Goal: Task Accomplishment & Management: Complete application form

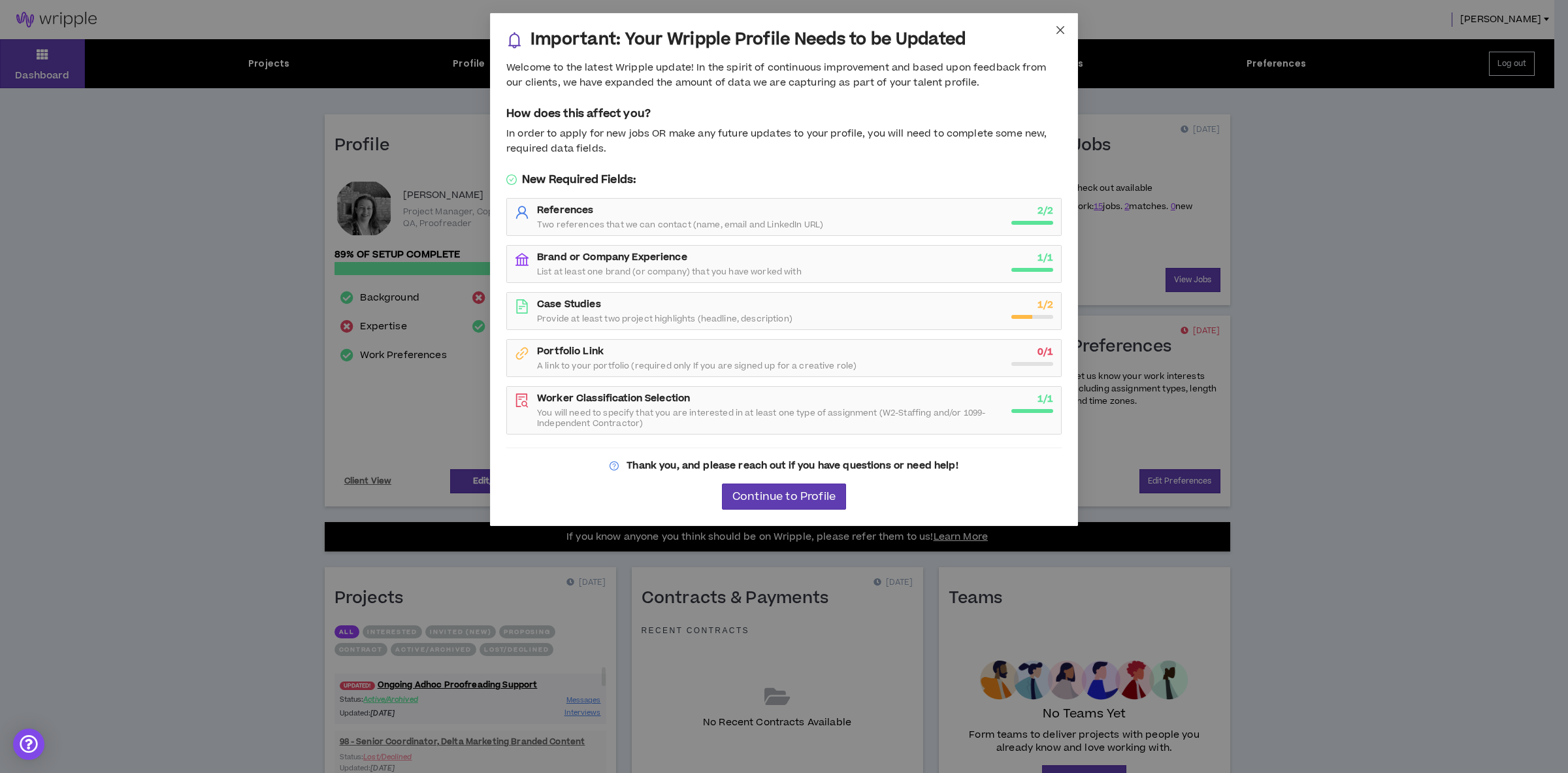
click at [1063, 31] on icon "close" at bounding box center [1061, 30] width 10 height 10
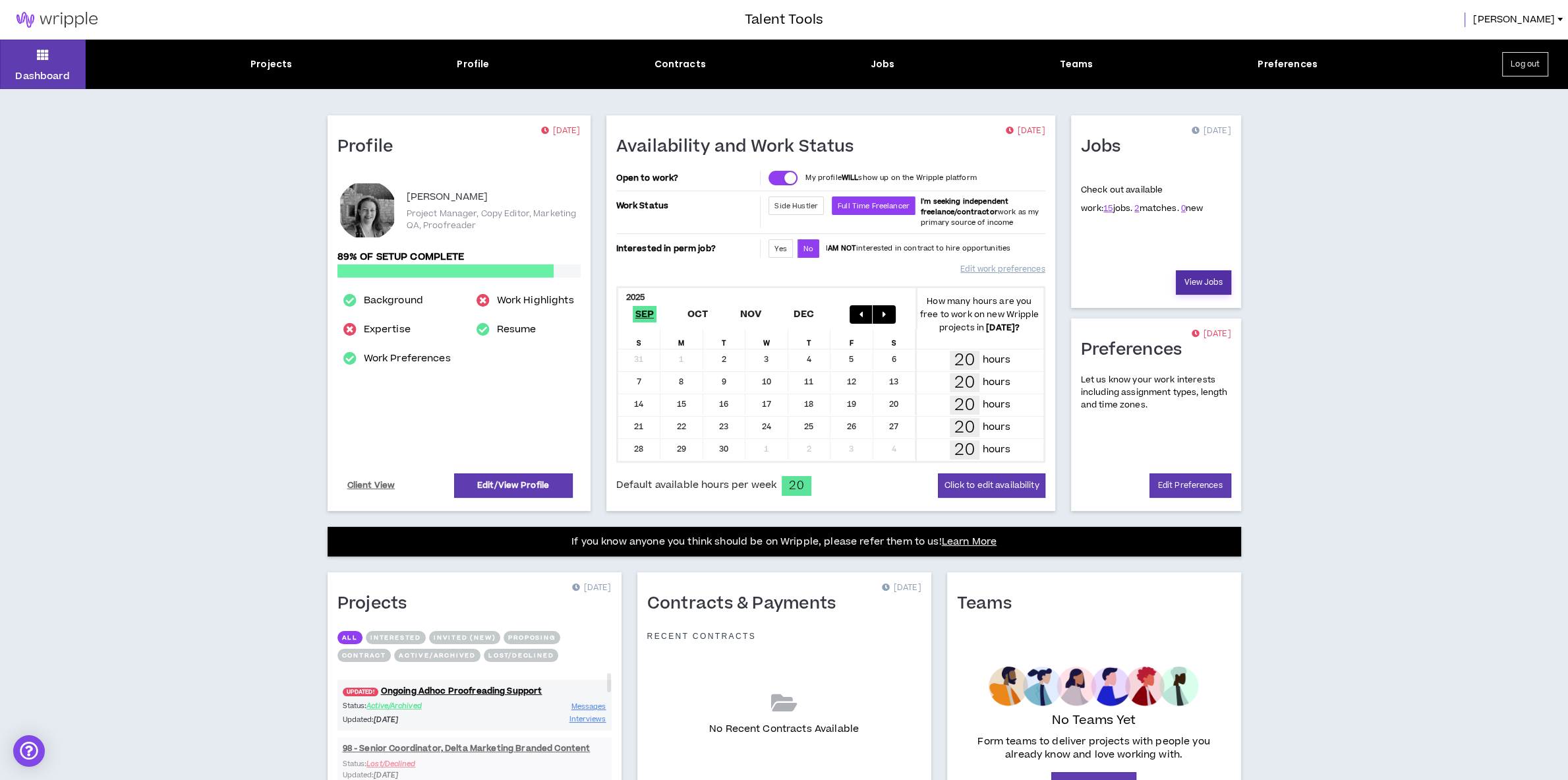
click at [1202, 286] on link "View Jobs" at bounding box center [1203, 282] width 56 height 24
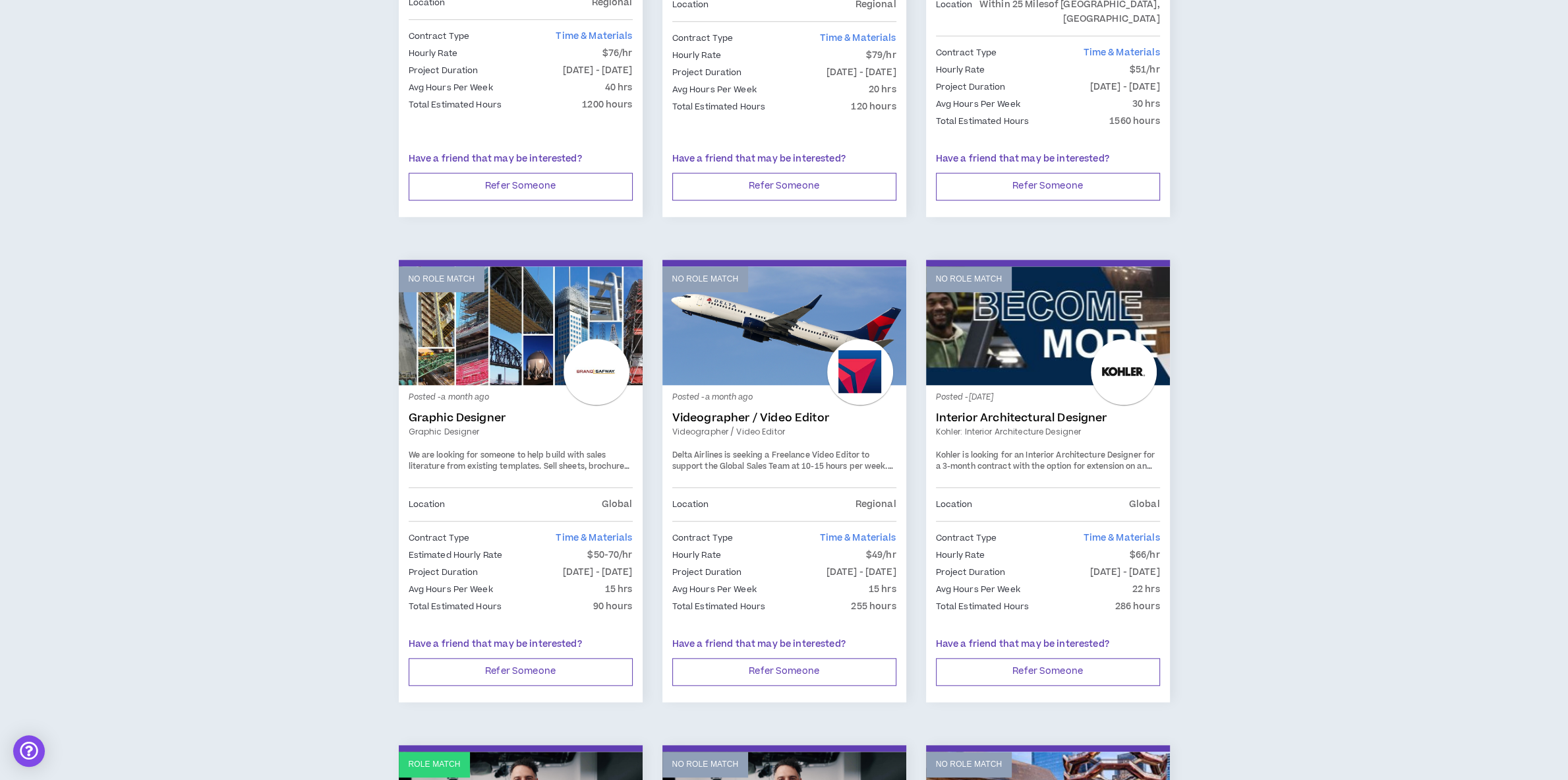
scroll to position [1454, 0]
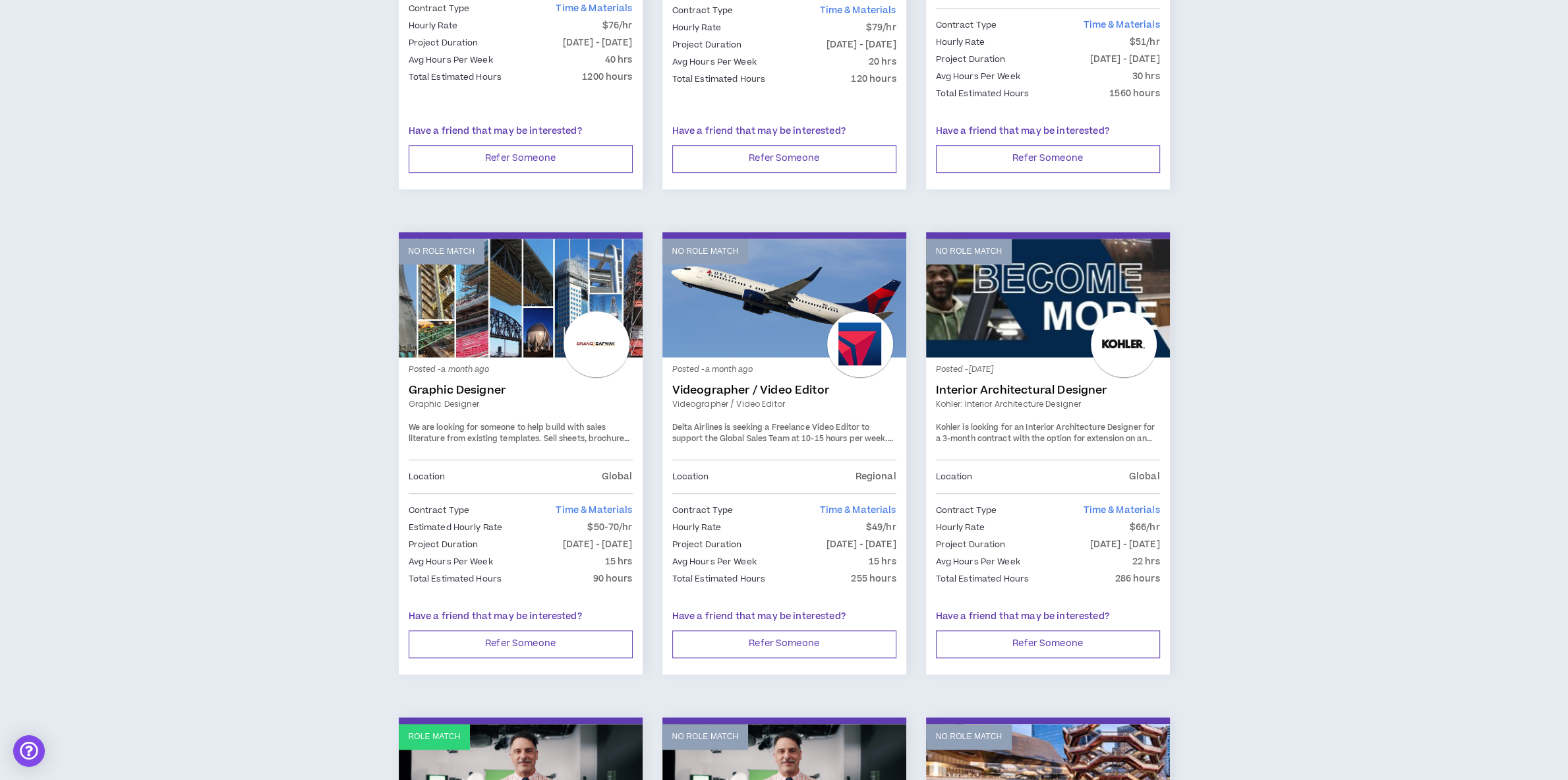
click at [493, 383] on link "Graphic Designer" at bounding box center [520, 390] width 224 height 13
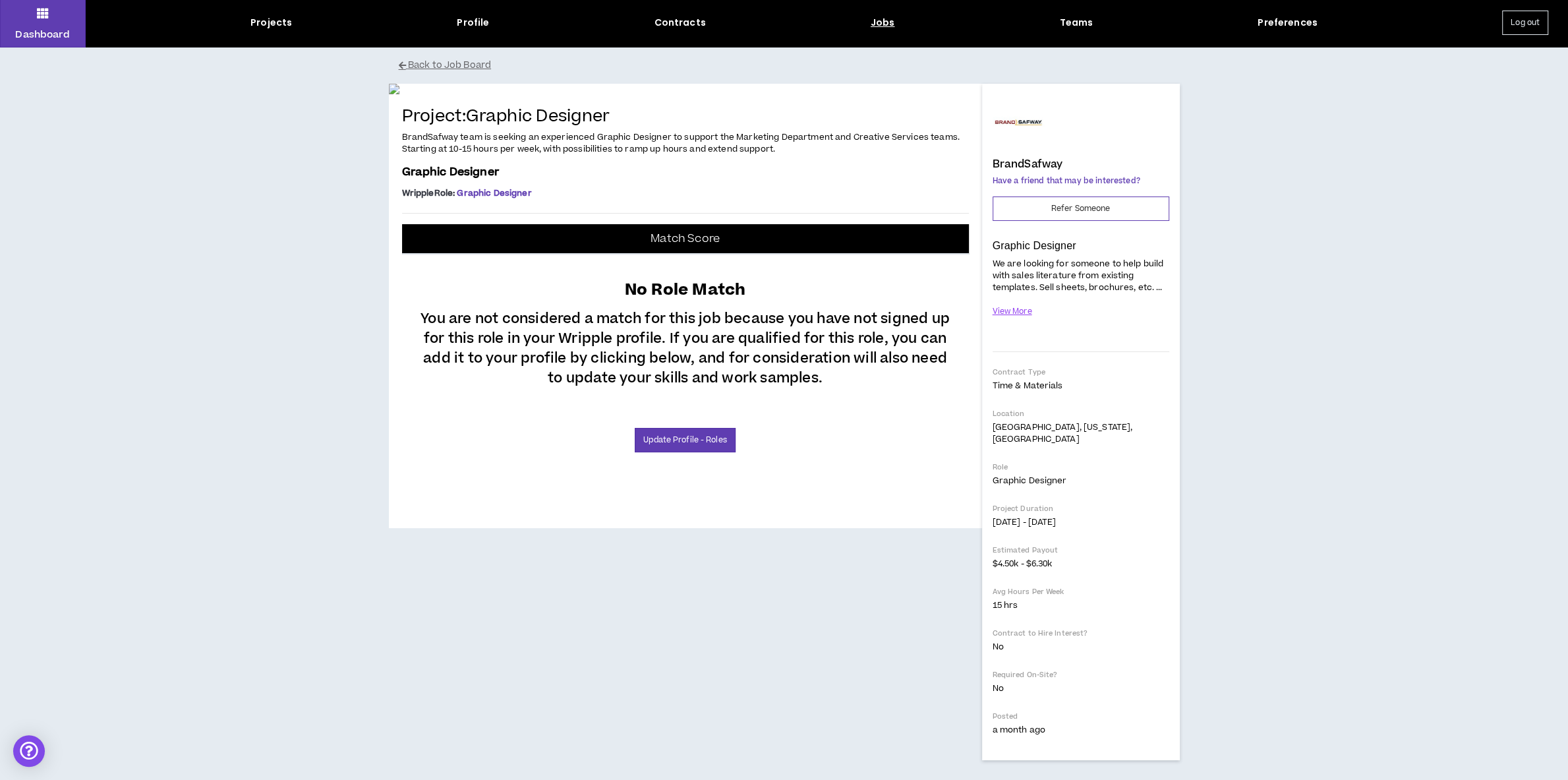
scroll to position [129, 0]
drag, startPoint x: 402, startPoint y: 369, endPoint x: 780, endPoint y: 380, distance: 378.2
click at [780, 156] on p "BrandSafway team is seeking an experienced Graphic Designer to support the Mark…" at bounding box center [685, 144] width 567 height 26
click at [1020, 300] on button "View More" at bounding box center [1012, 311] width 40 height 23
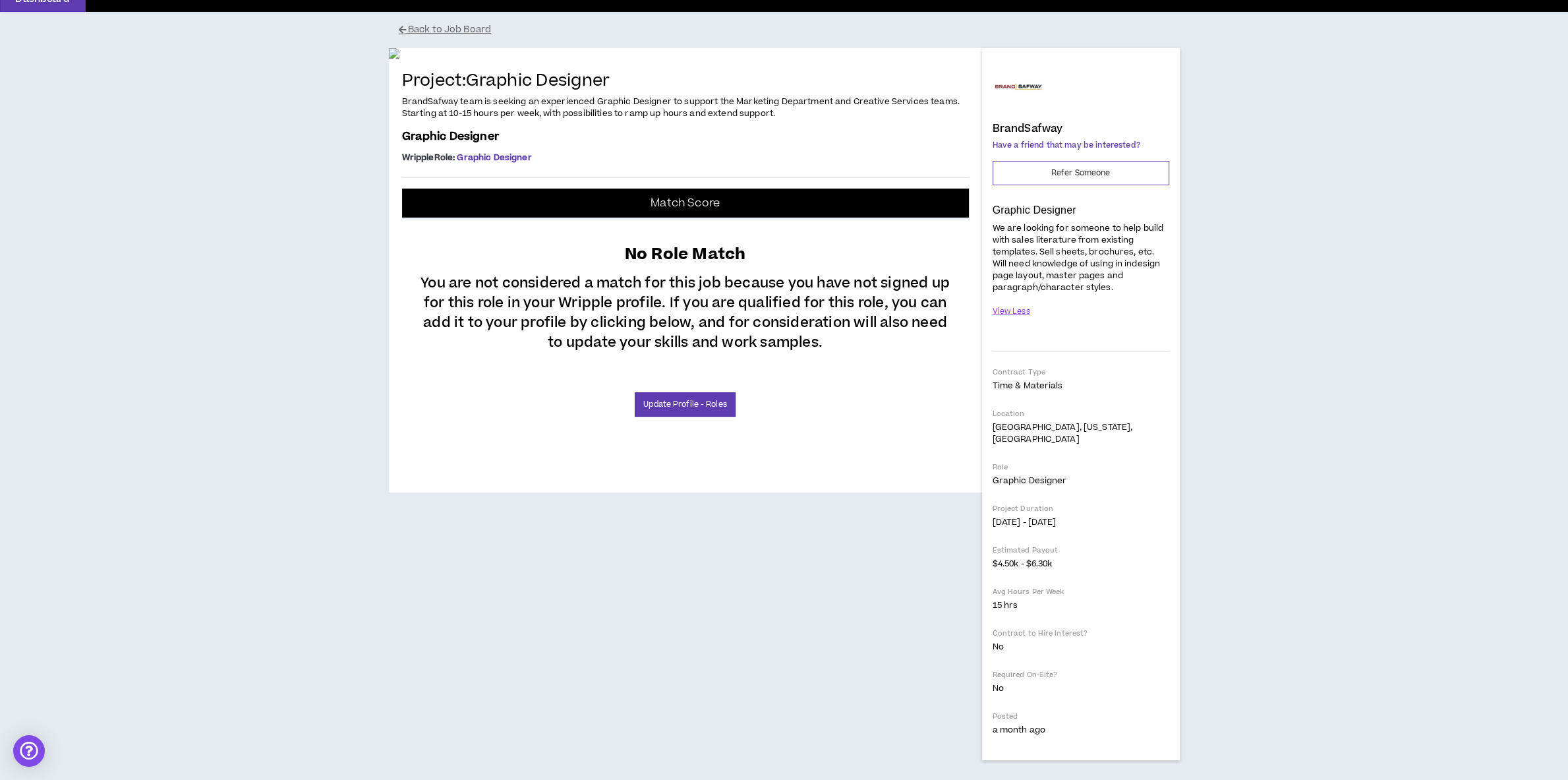
click at [1084, 234] on p "We are looking for someone to help build with sales literature from existing te…" at bounding box center [1080, 258] width 177 height 73
drag, startPoint x: 783, startPoint y: 379, endPoint x: 402, endPoint y: 372, distance: 381.1
click at [402, 120] on p "BrandSafway team is seeking an experienced Graphic Designer to support the Mark…" at bounding box center [685, 108] width 567 height 26
copy span "BrandSafway team is seeking an experienced Graphic Designer to support the Mark…"
drag, startPoint x: 994, startPoint y: 175, endPoint x: 1097, endPoint y: 234, distance: 118.7
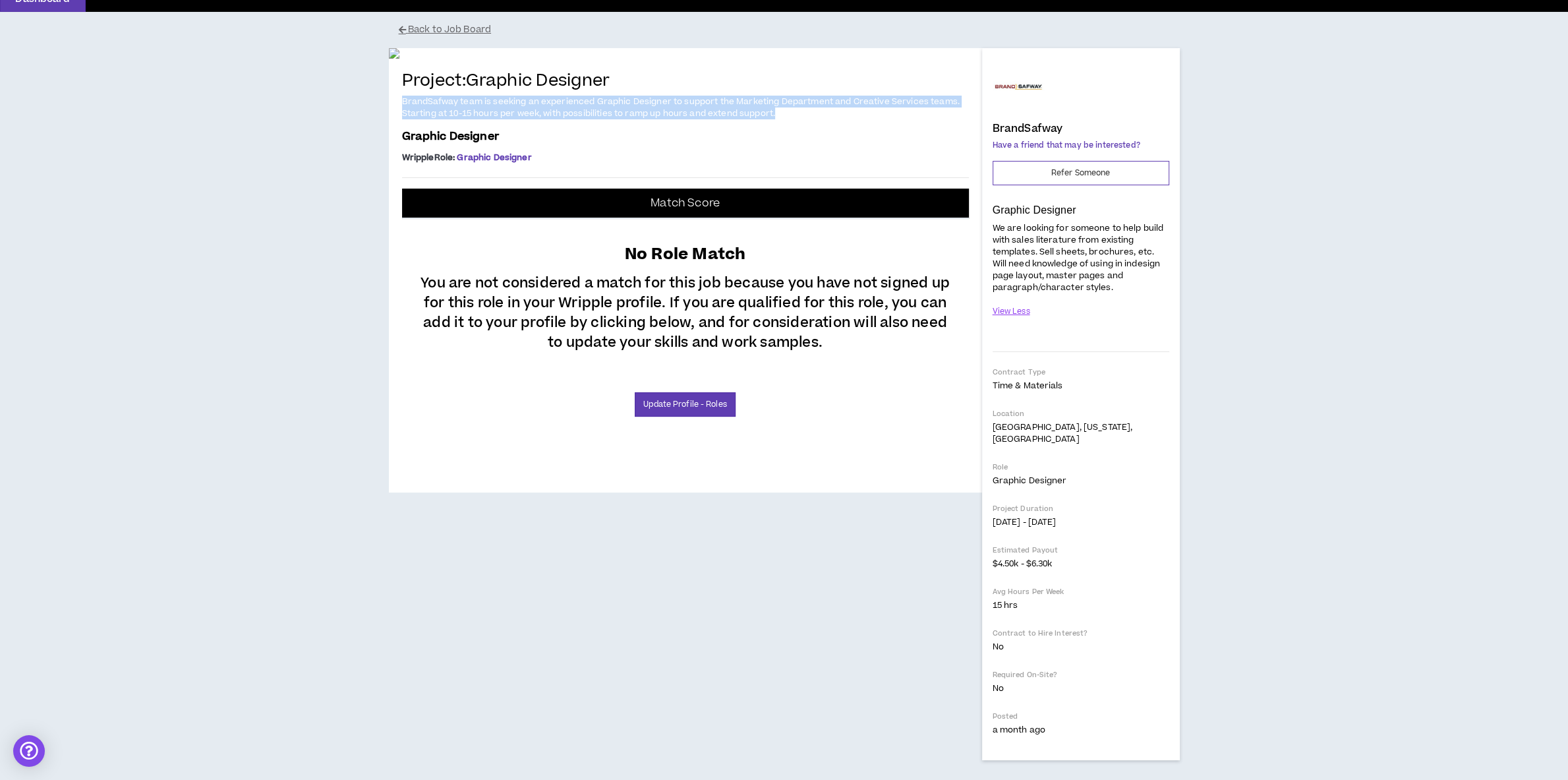
click at [1097, 234] on p "We are looking for someone to help build with sales literature from existing te…" at bounding box center [1080, 258] width 177 height 73
copy span "We are looking for someone to help build with sales literature from existing te…"
